Goal: Information Seeking & Learning: Learn about a topic

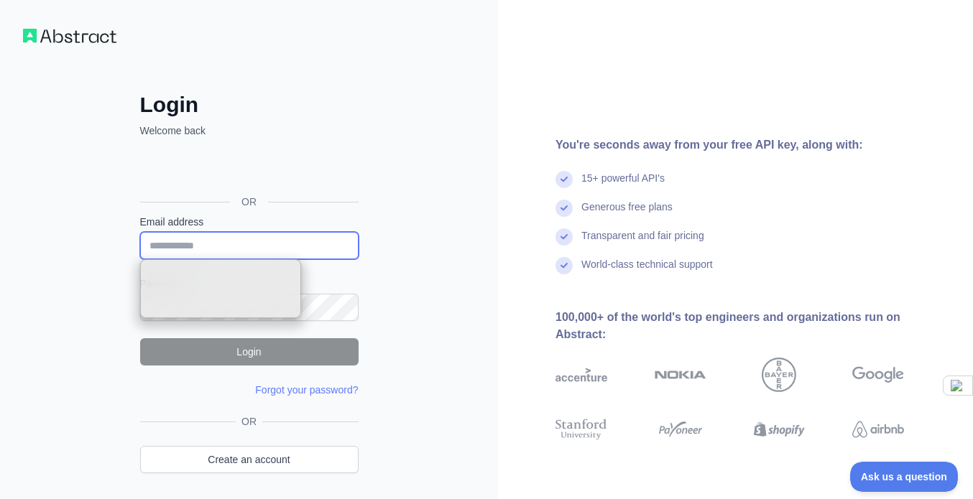
click at [315, 246] on input "Email address" at bounding box center [249, 245] width 218 height 27
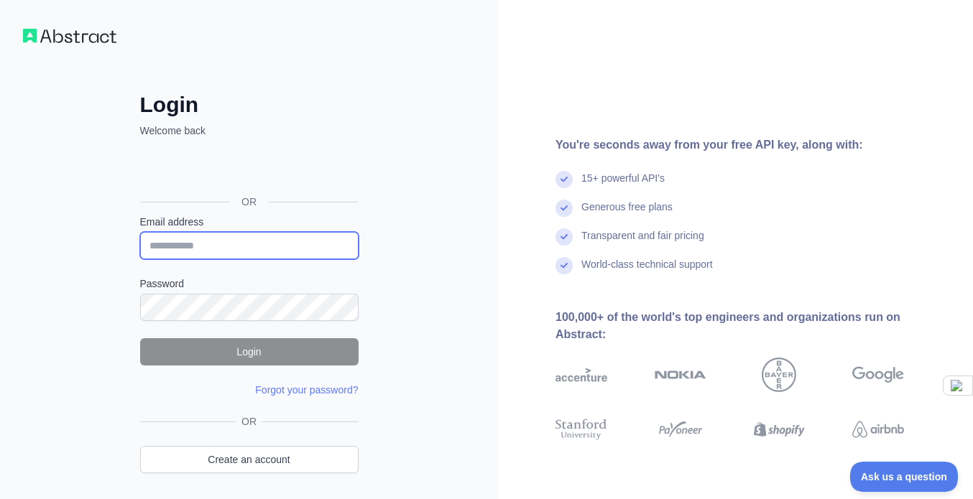
type input "**********"
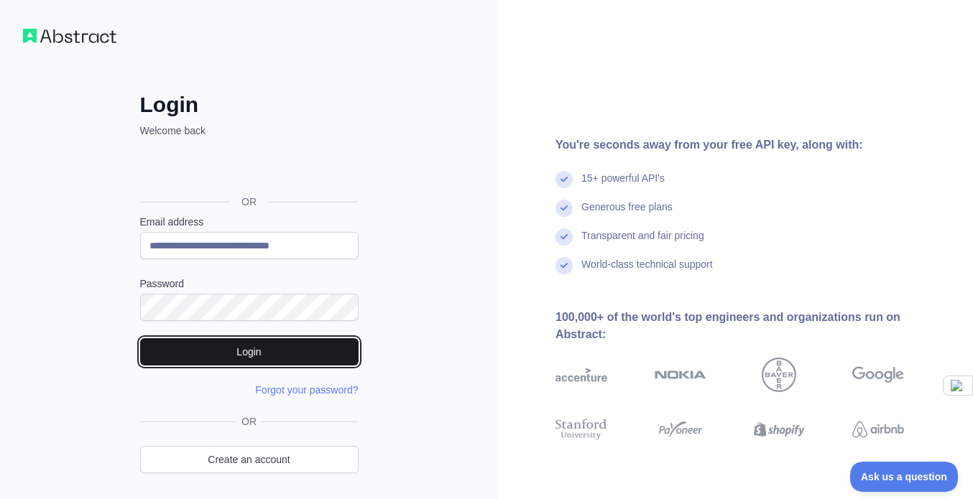
click at [251, 356] on button "Login" at bounding box center [249, 351] width 218 height 27
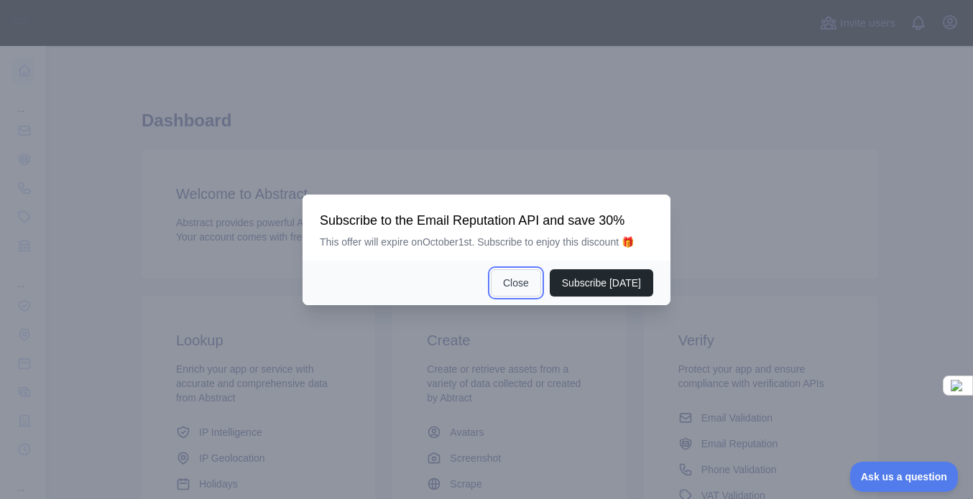
click at [517, 285] on button "Close" at bounding box center [516, 282] width 50 height 27
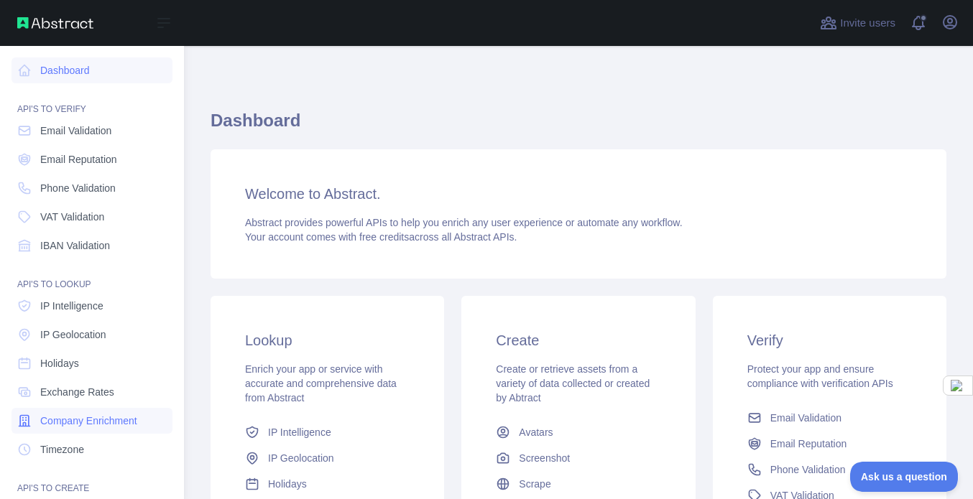
click at [98, 423] on span "Company Enrichment" at bounding box center [88, 421] width 97 height 14
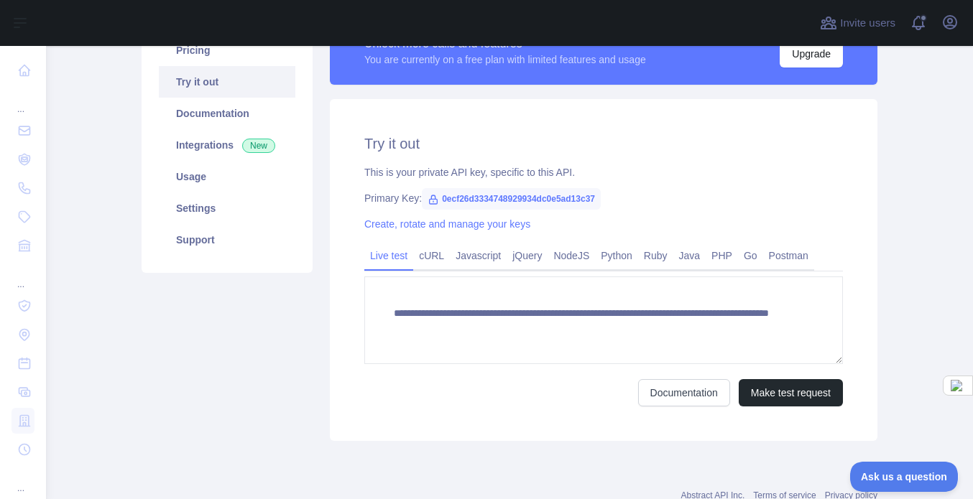
scroll to position [134, 0]
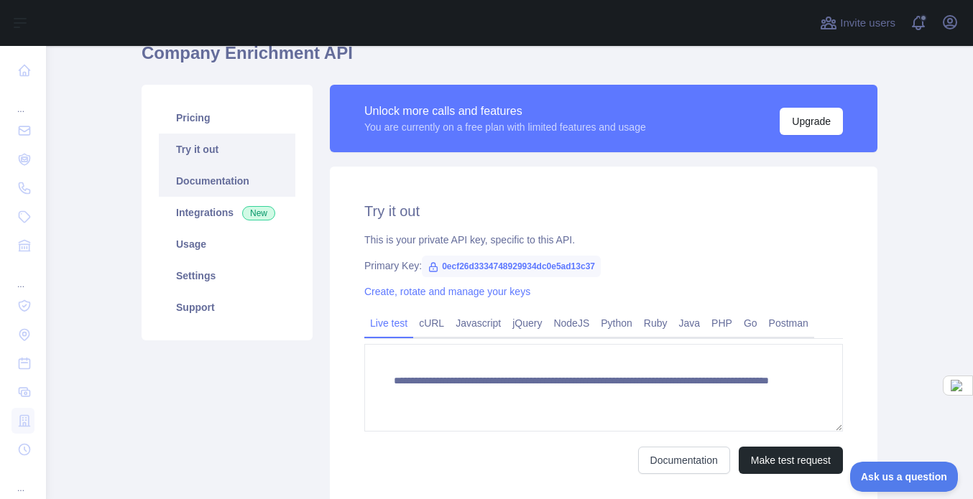
click at [215, 180] on link "Documentation" at bounding box center [227, 181] width 137 height 32
